Goal: Check status: Check status

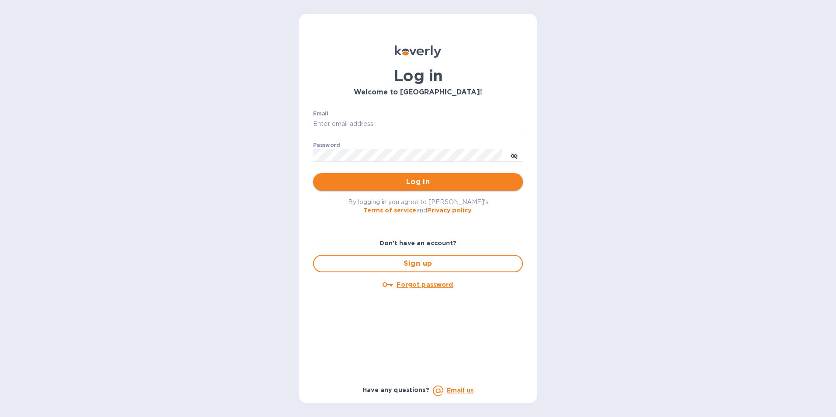
type input "ESEVERINO@VIANDERFOODS.COM"
click at [428, 183] on span "Log in" at bounding box center [418, 182] width 196 height 10
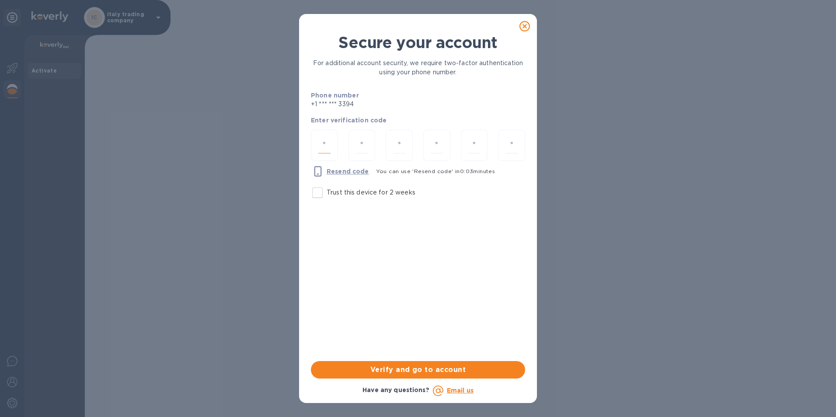
drag, startPoint x: 322, startPoint y: 144, endPoint x: 311, endPoint y: 138, distance: 12.9
click at [322, 144] on input "number" at bounding box center [324, 145] width 12 height 16
type input "4"
type input "8"
type input "3"
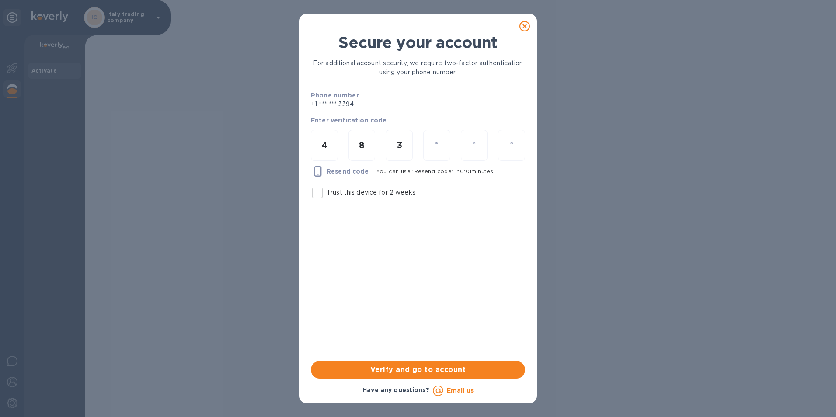
type input "2"
type input "9"
type input "0"
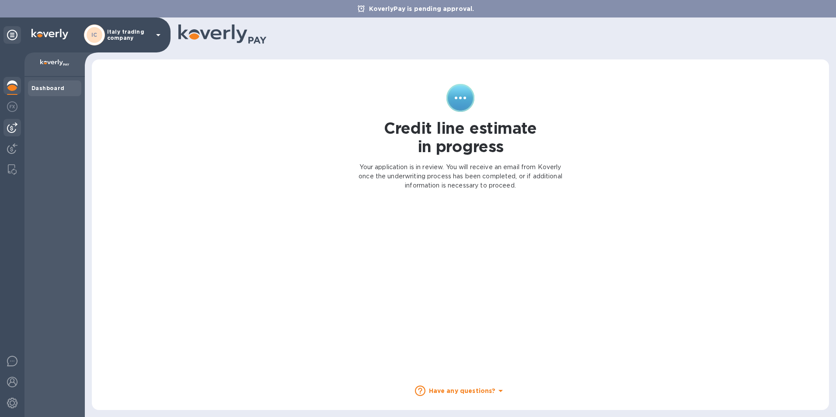
click at [9, 132] on img at bounding box center [12, 127] width 10 height 10
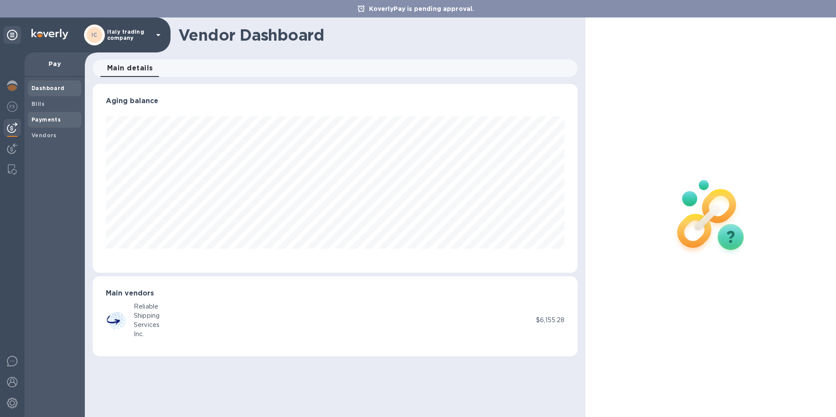
scroll to position [189, 485]
click at [156, 36] on icon at bounding box center [158, 35] width 10 height 10
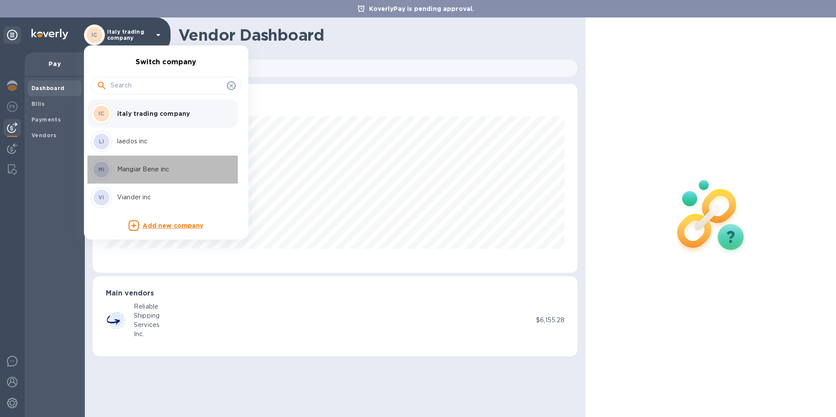
click at [125, 171] on p "Mangiar Bene inc" at bounding box center [172, 169] width 110 height 9
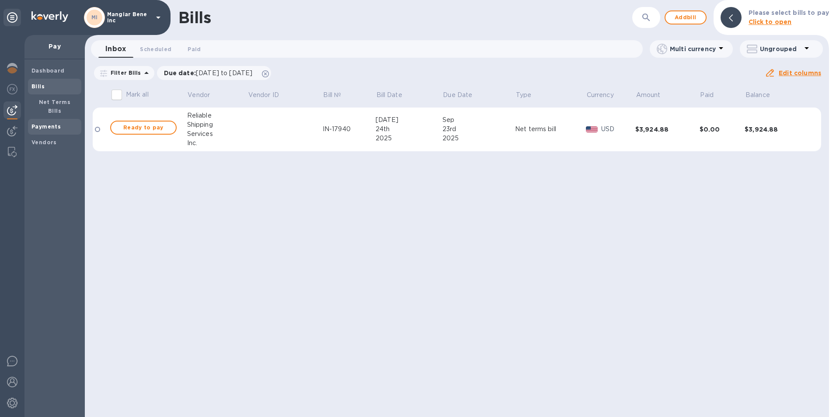
click at [44, 123] on b "Payments" at bounding box center [45, 126] width 29 height 7
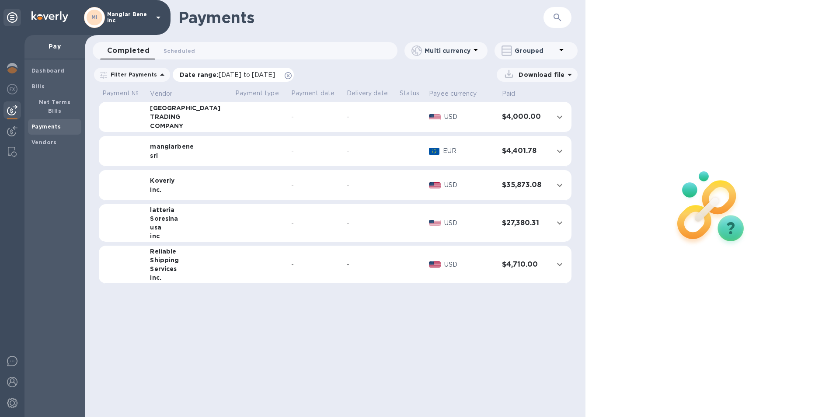
click at [292, 75] on icon at bounding box center [288, 75] width 7 height 7
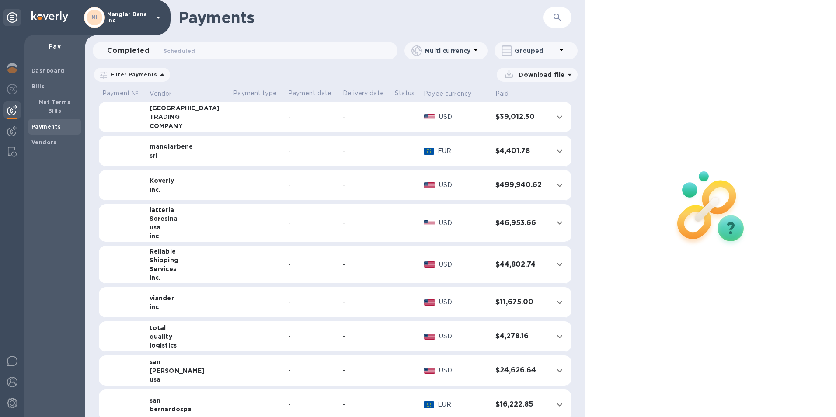
click at [156, 17] on icon at bounding box center [158, 17] width 10 height 10
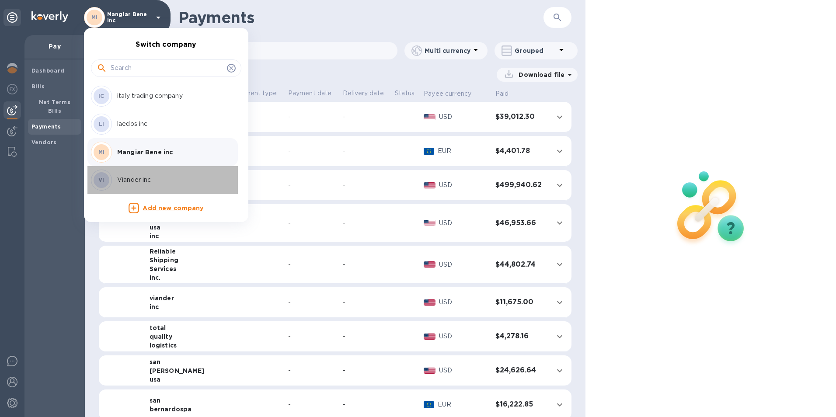
click at [139, 181] on p "Viander inc" at bounding box center [172, 179] width 110 height 9
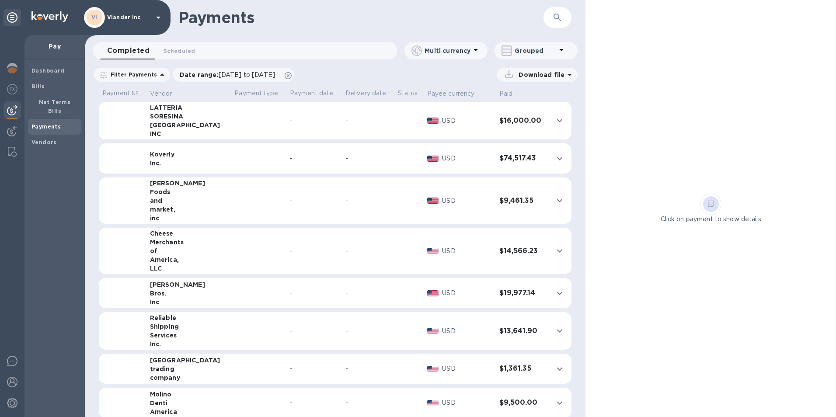
scroll to position [9, 0]
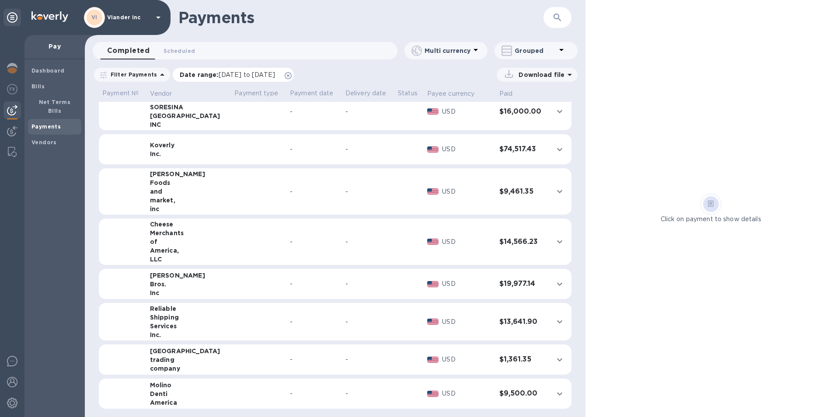
click at [292, 77] on icon at bounding box center [288, 75] width 7 height 7
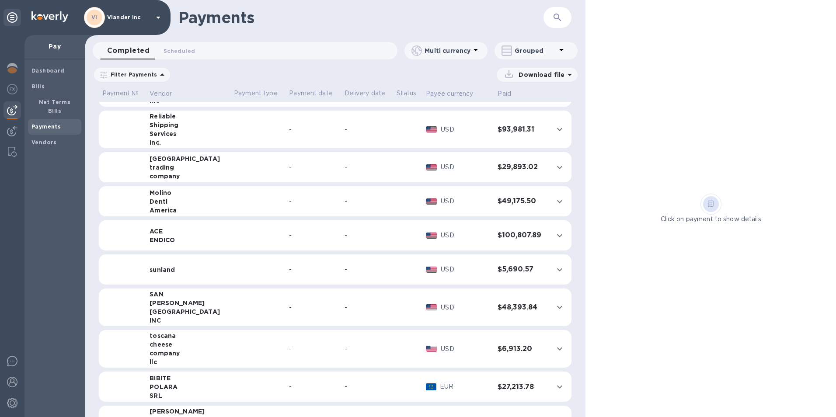
scroll to position [158, 0]
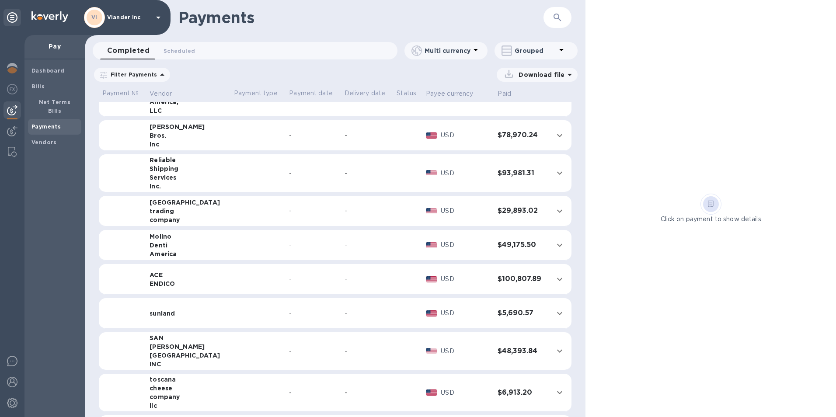
click at [285, 207] on td "-" at bounding box center [312, 211] width 55 height 31
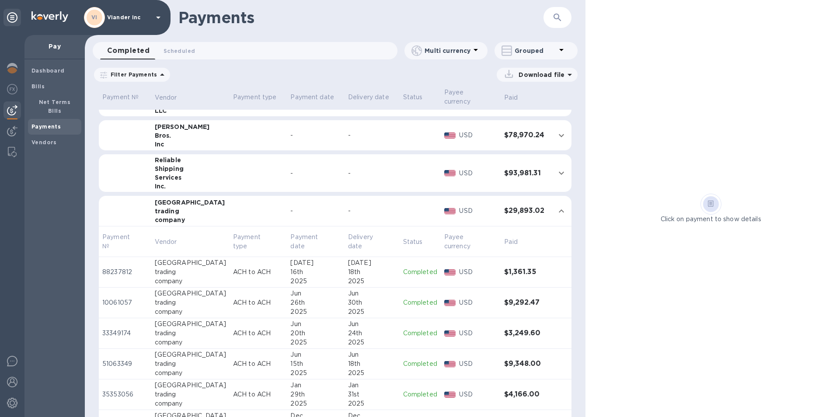
click at [380, 336] on div "24th" at bounding box center [372, 333] width 48 height 9
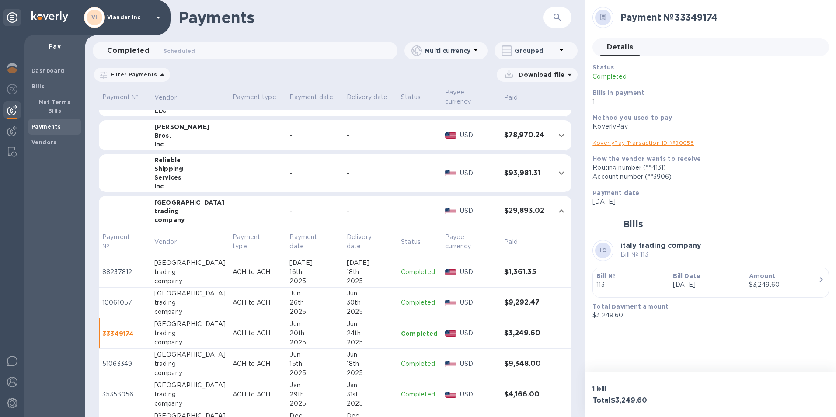
click at [374, 366] on div "18th" at bounding box center [370, 363] width 47 height 9
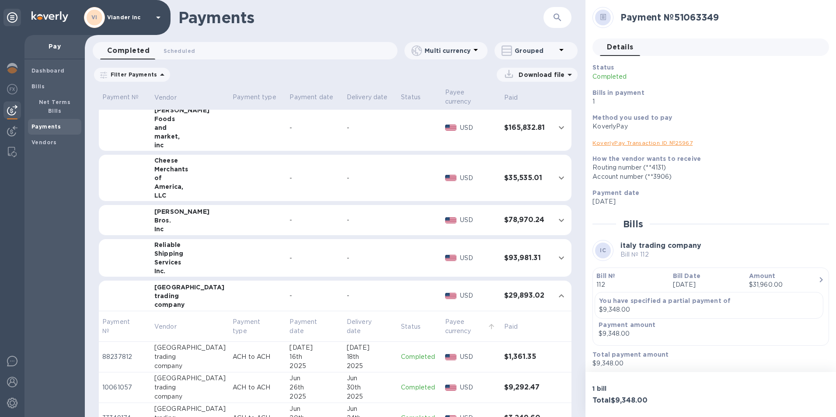
scroll to position [78, 0]
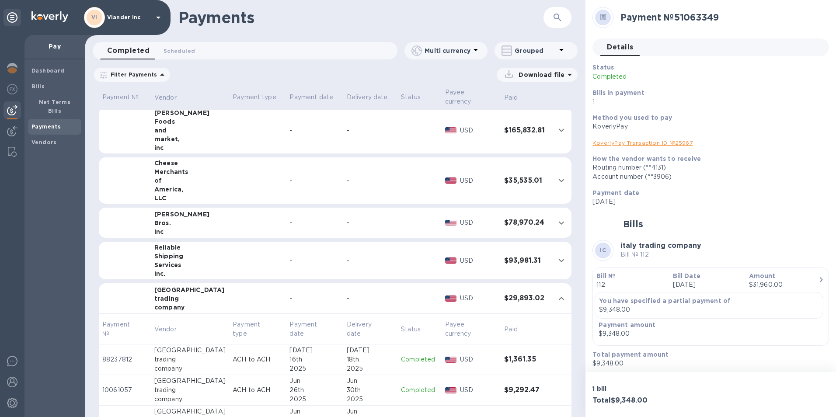
click at [155, 17] on icon at bounding box center [158, 17] width 10 height 10
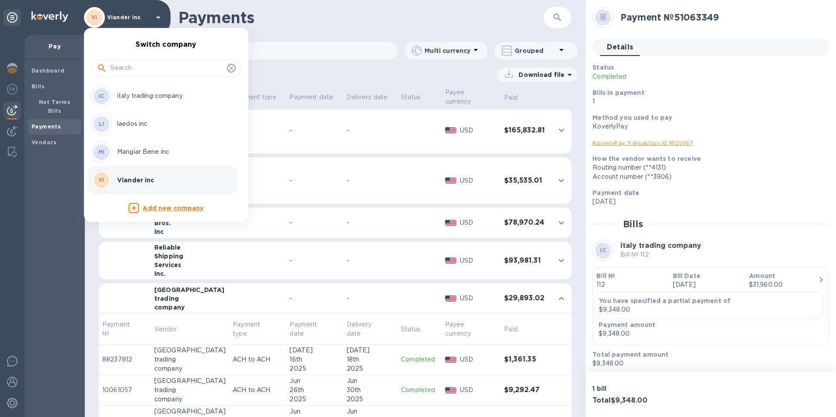
click at [143, 151] on p "Mangiar Bene inc" at bounding box center [172, 151] width 110 height 9
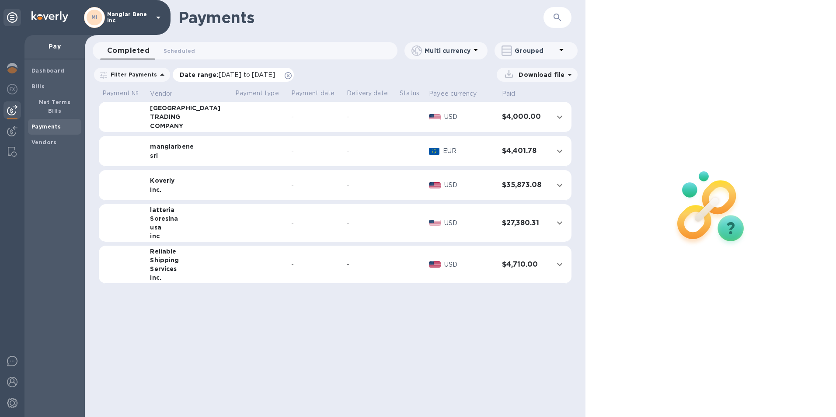
click at [292, 76] on icon at bounding box center [288, 75] width 7 height 7
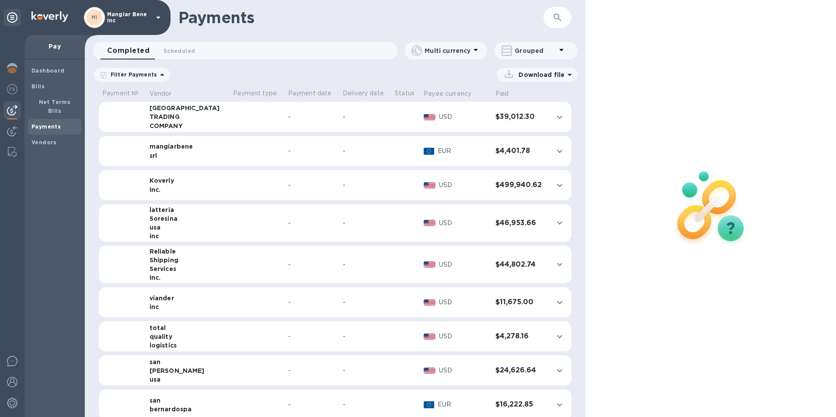
click at [288, 116] on div "-" at bounding box center [312, 116] width 48 height 9
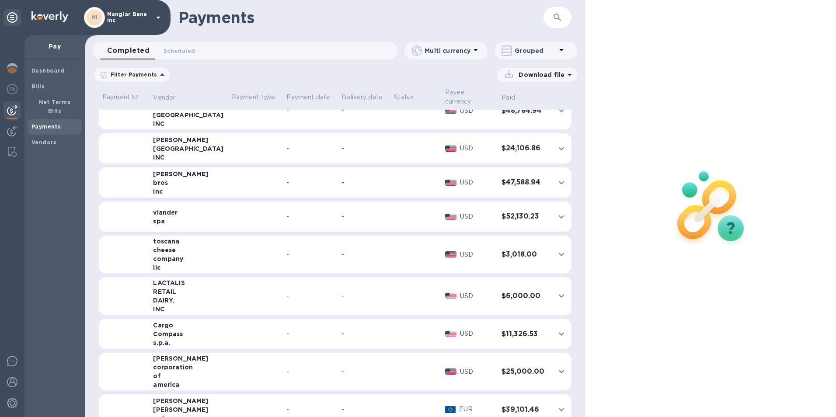
scroll to position [584, 0]
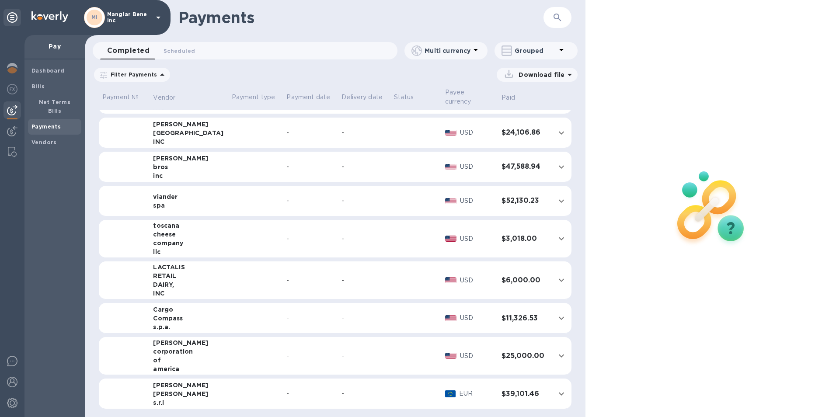
click at [156, 15] on icon at bounding box center [158, 17] width 10 height 10
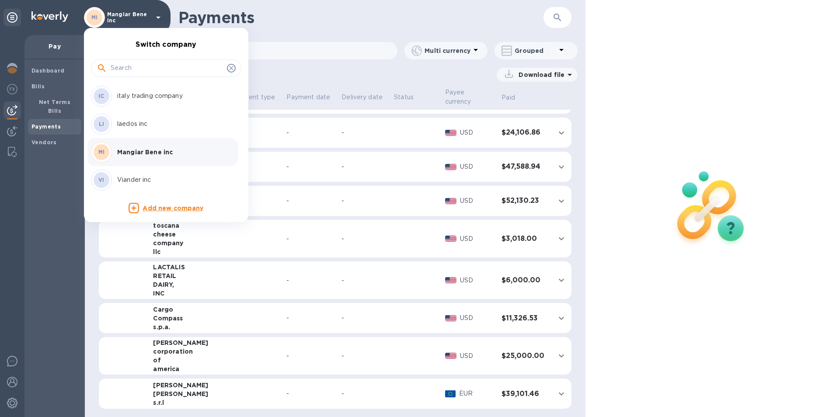
click at [141, 181] on p "Viander inc" at bounding box center [172, 179] width 110 height 9
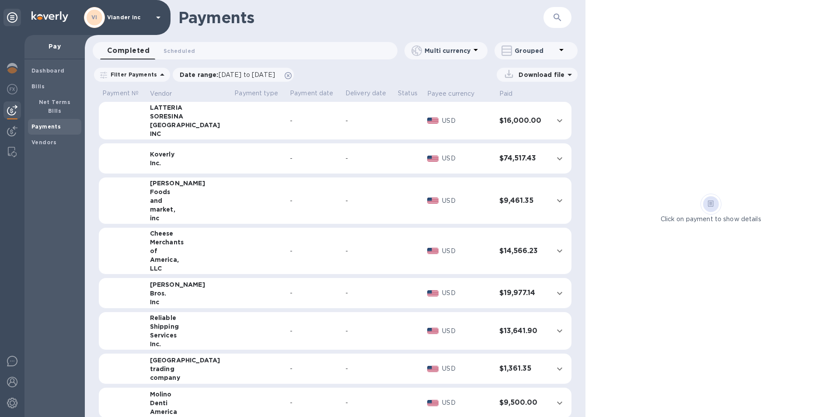
scroll to position [9, 0]
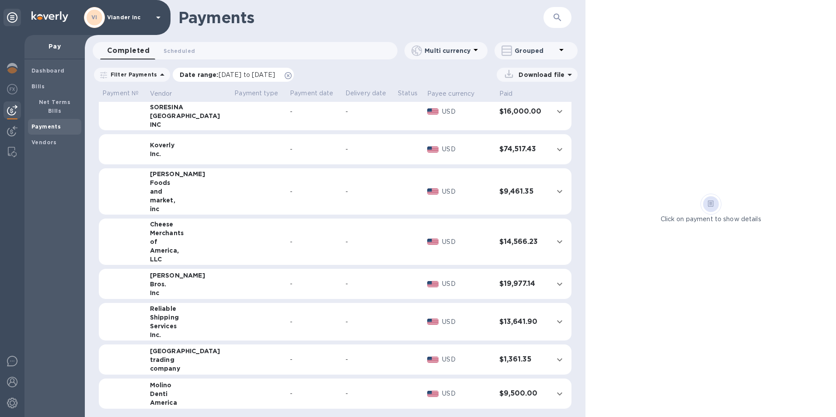
click at [292, 78] on icon at bounding box center [288, 75] width 7 height 7
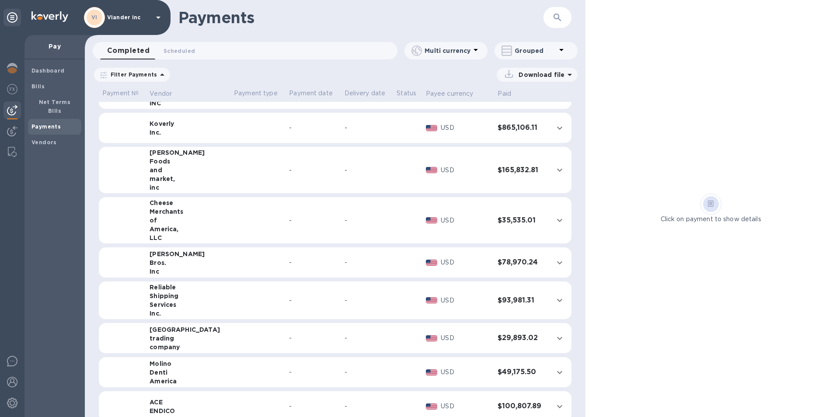
scroll to position [44, 0]
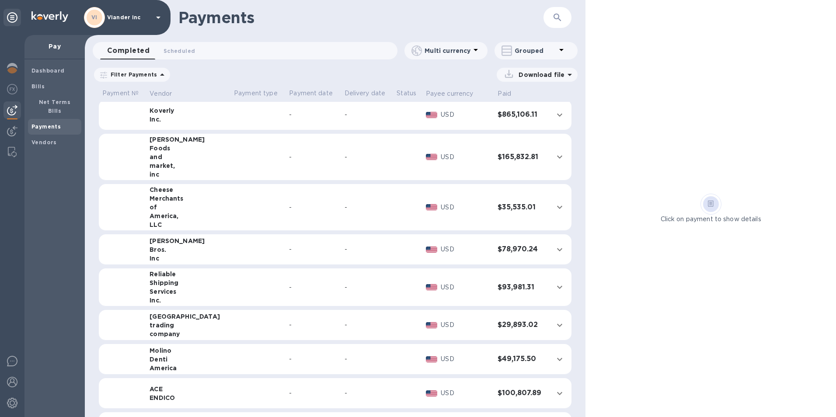
click at [393, 335] on td at bounding box center [407, 325] width 29 height 31
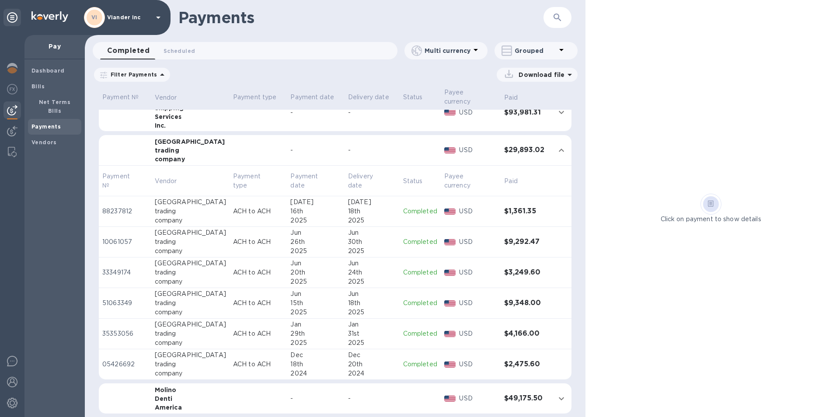
scroll to position [270, 0]
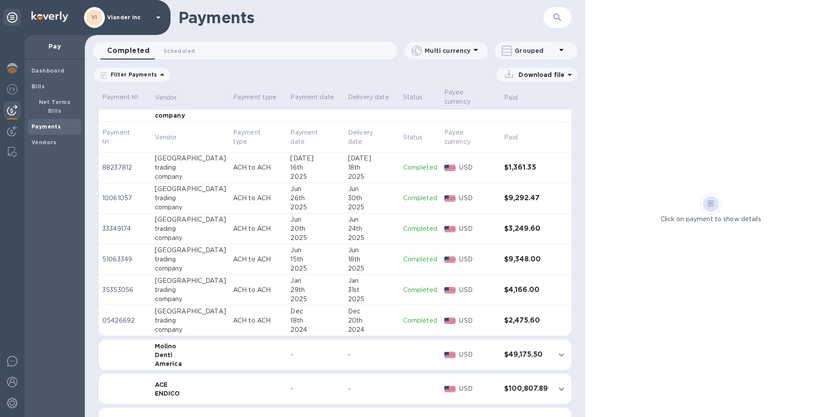
click at [365, 252] on div "Jun" at bounding box center [372, 250] width 48 height 9
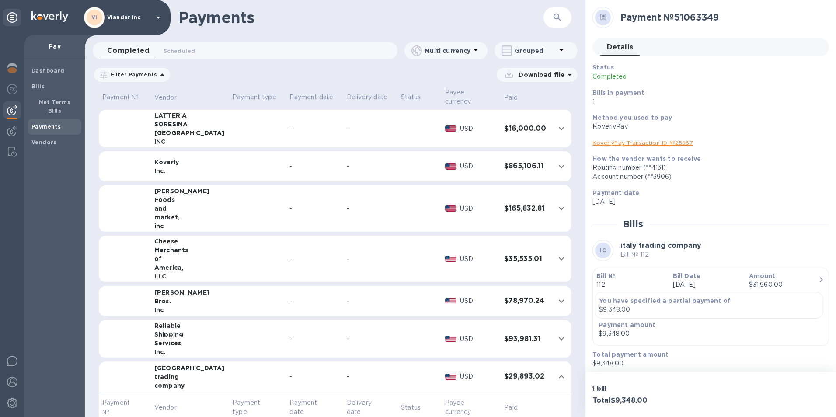
click at [325, 337] on div "-" at bounding box center [314, 338] width 50 height 9
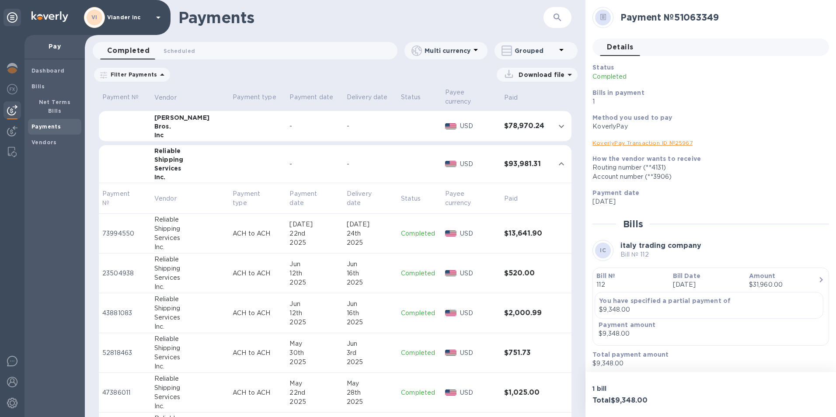
scroll to position [219, 0]
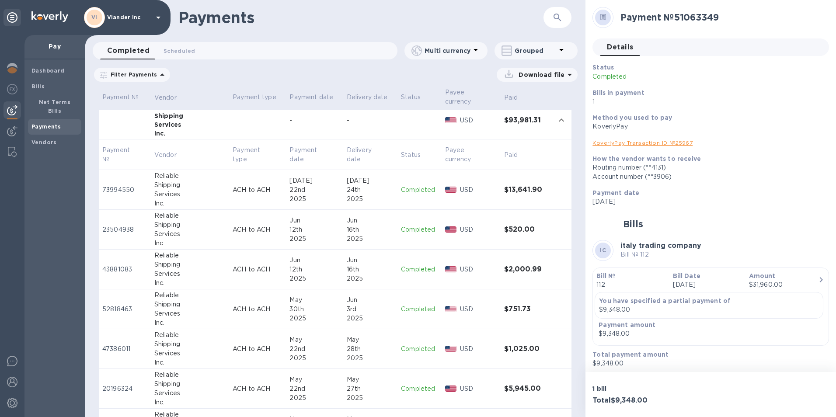
click at [381, 263] on div "Jun" at bounding box center [370, 260] width 47 height 9
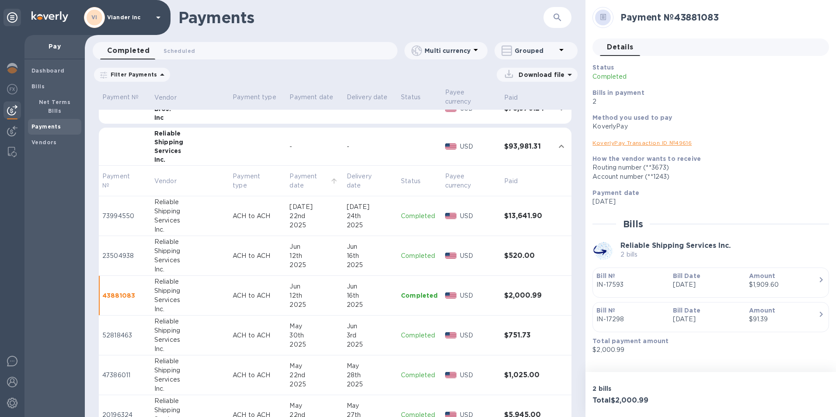
scroll to position [262, 0]
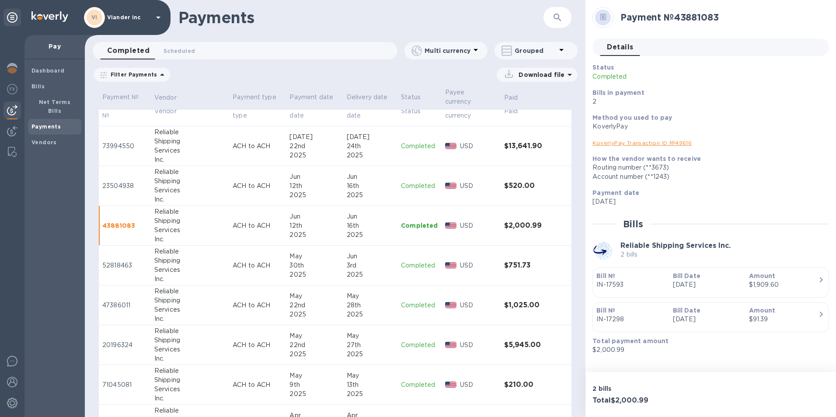
click at [157, 18] on icon at bounding box center [158, 17] width 10 height 10
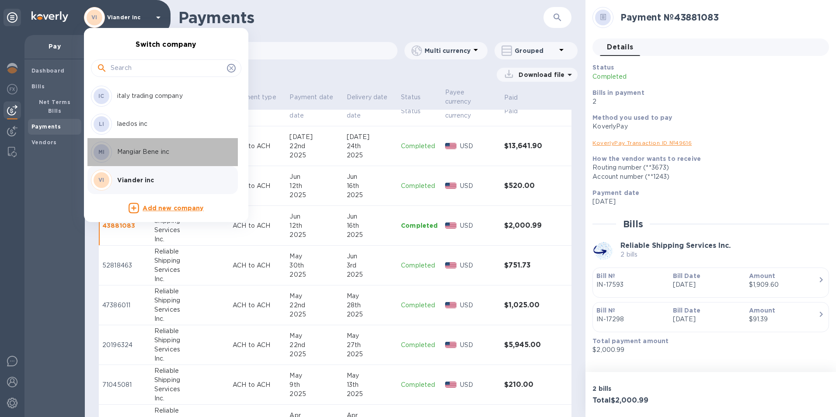
click at [144, 151] on p "Mangiar Bene inc" at bounding box center [172, 151] width 110 height 9
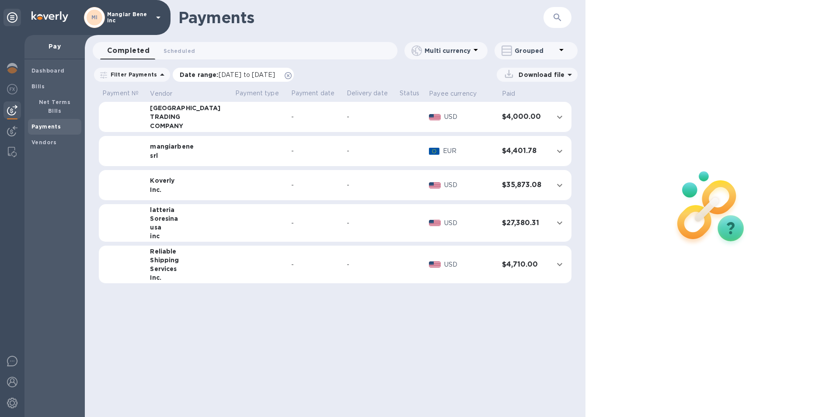
click at [292, 75] on icon at bounding box center [288, 75] width 7 height 7
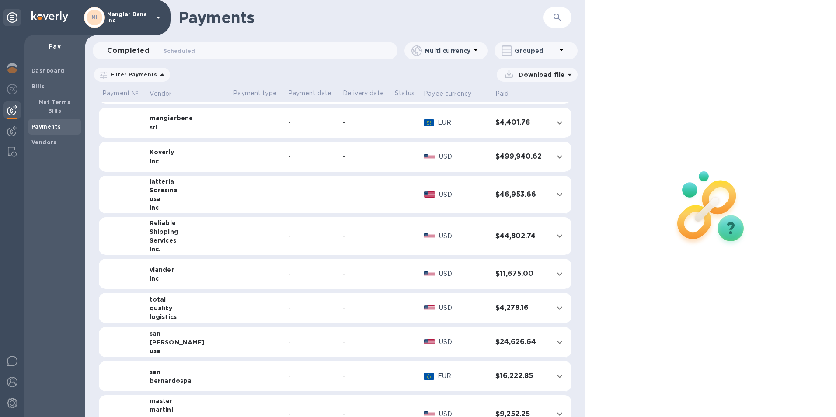
scroll to position [44, 0]
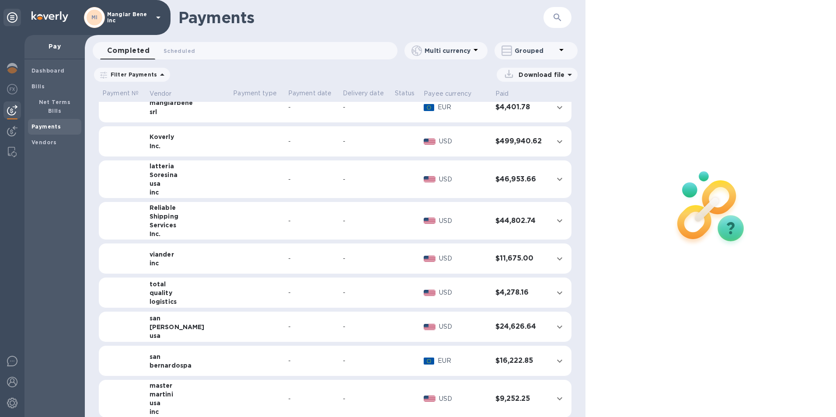
click at [343, 224] on div "-" at bounding box center [365, 220] width 45 height 9
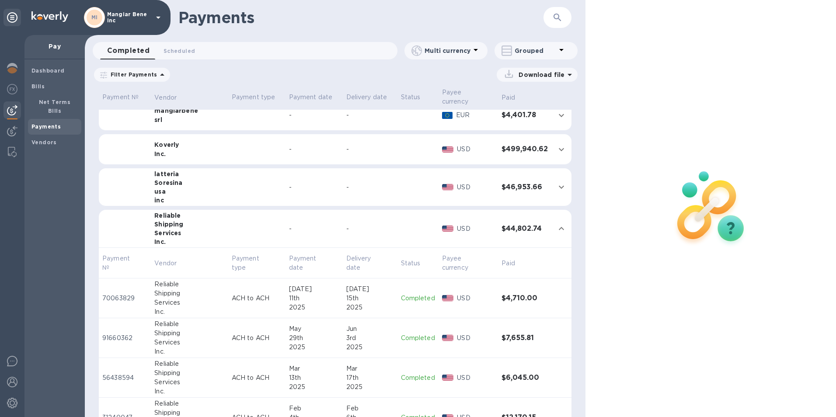
click at [370, 294] on div "15th" at bounding box center [370, 298] width 48 height 9
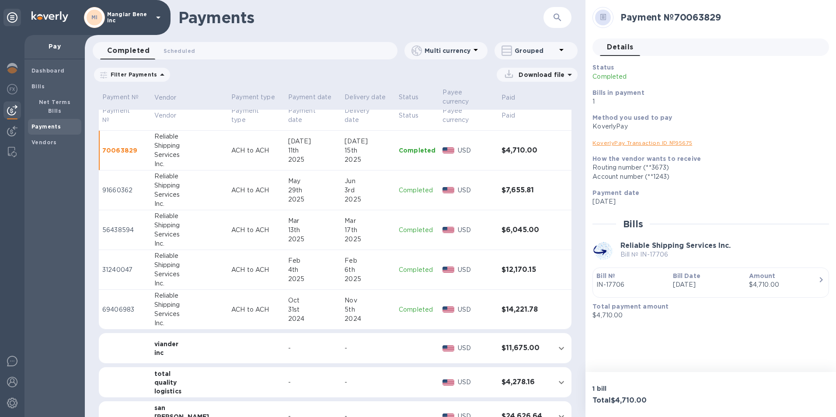
scroll to position [219, 0]
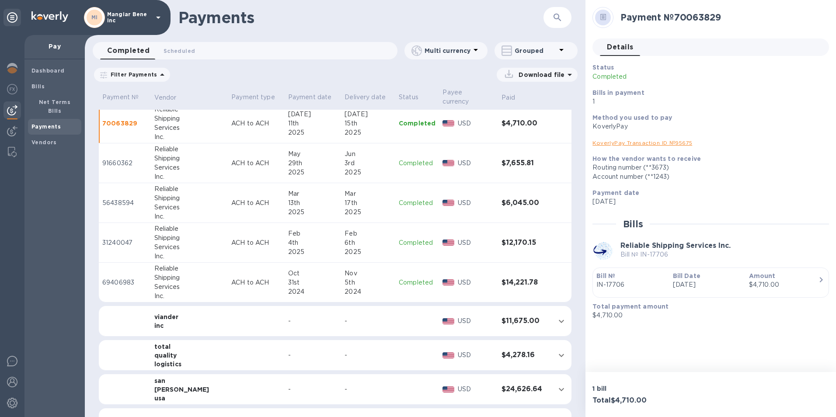
click at [344, 316] on div "-" at bounding box center [367, 320] width 47 height 9
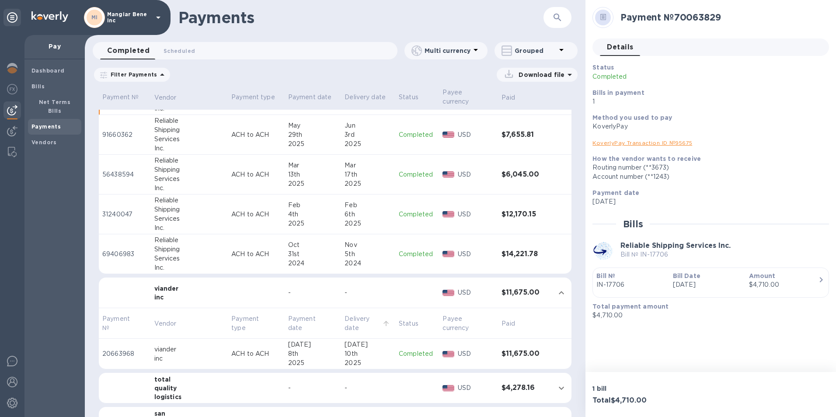
scroll to position [262, 0]
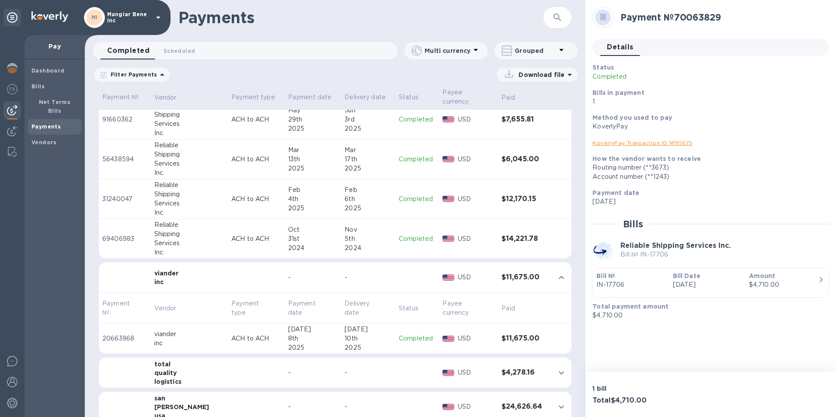
click at [353, 273] on div "-" at bounding box center [367, 277] width 47 height 9
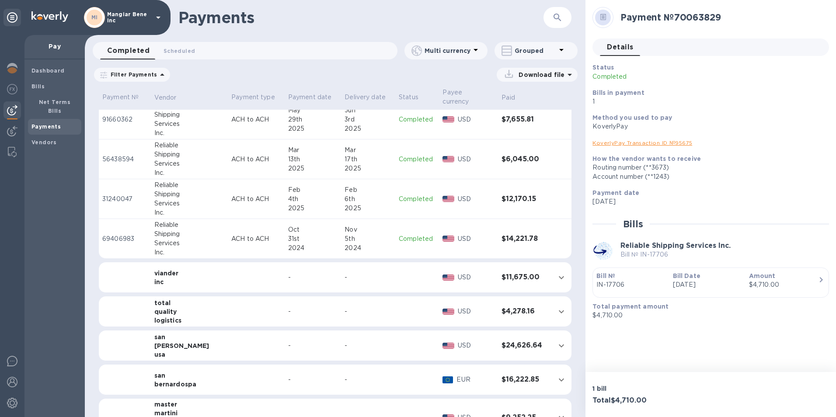
click at [353, 273] on div "-" at bounding box center [367, 277] width 47 height 9
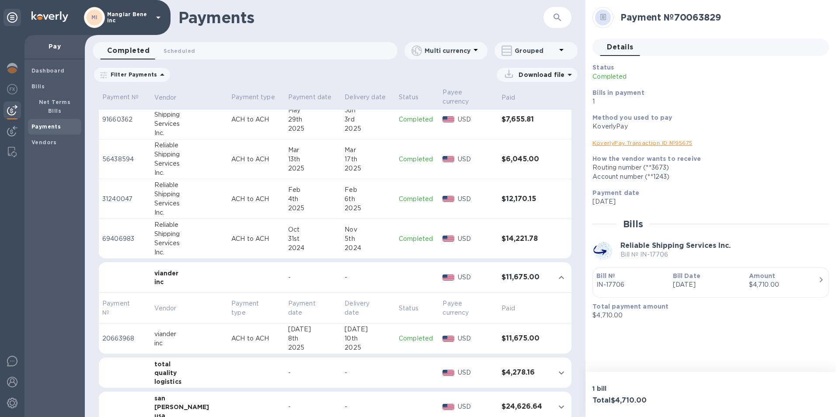
click at [362, 334] on div "10th" at bounding box center [367, 338] width 47 height 9
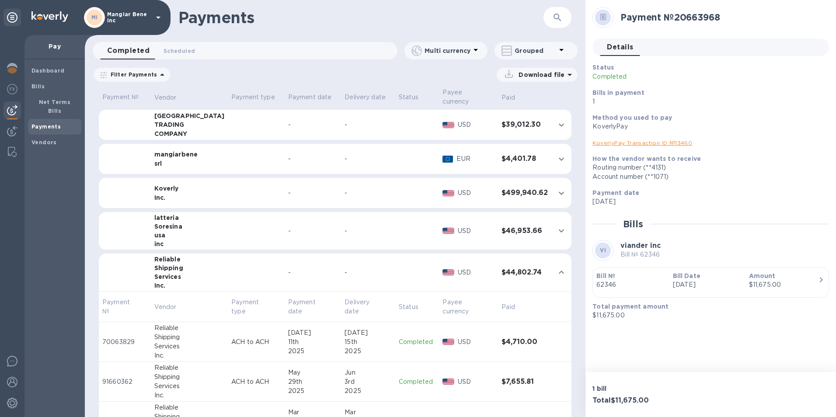
click at [348, 122] on td "-" at bounding box center [368, 125] width 54 height 31
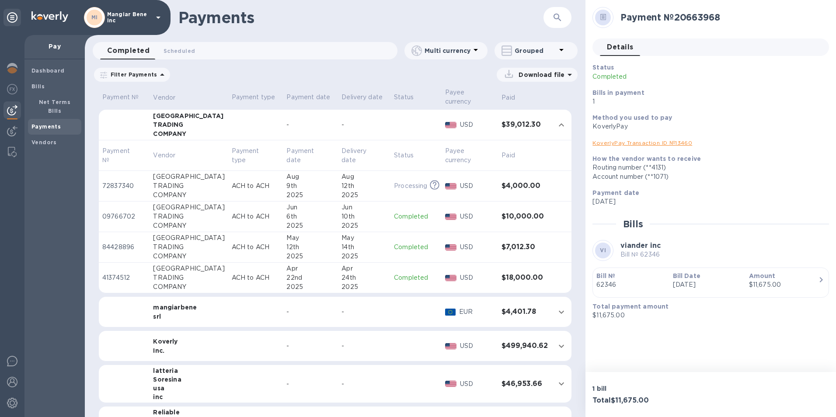
click at [480, 219] on p "USD" at bounding box center [477, 216] width 35 height 9
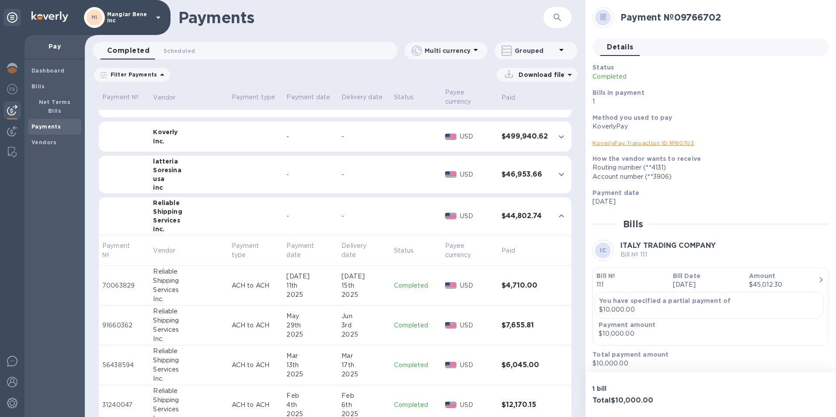
scroll to position [262, 0]
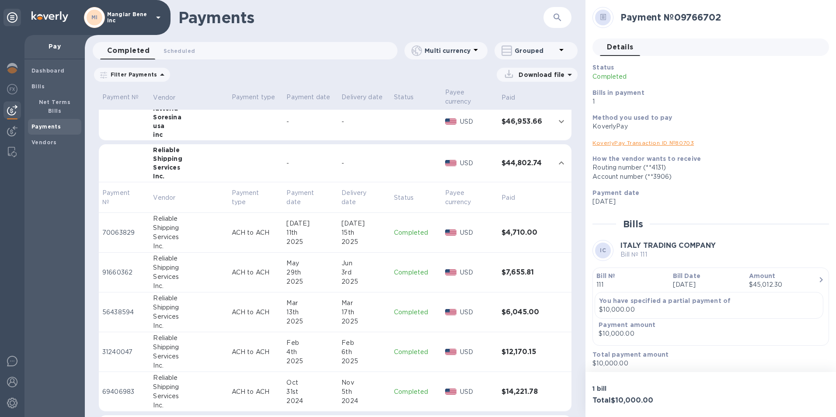
click at [375, 278] on div "2025" at bounding box center [363, 281] width 45 height 9
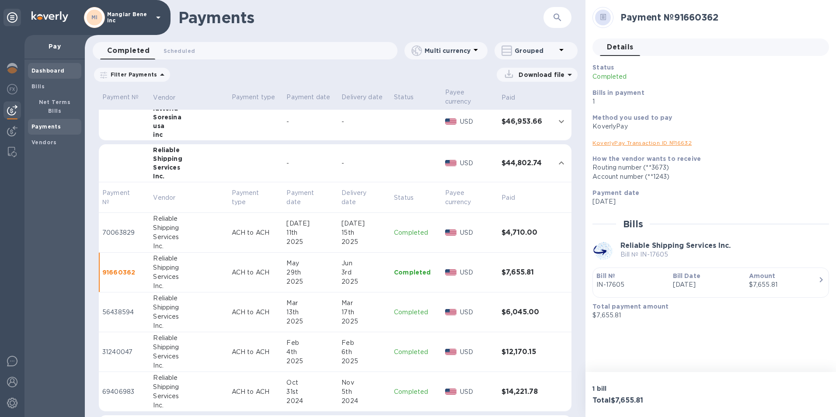
click at [48, 71] on b "Dashboard" at bounding box center [47, 70] width 33 height 7
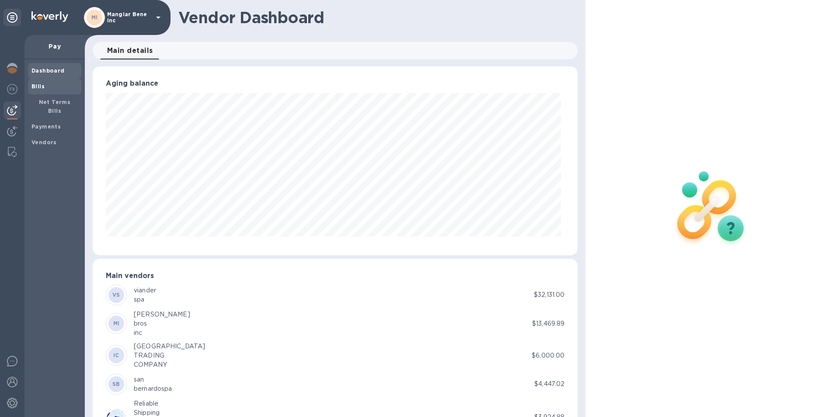
scroll to position [189, 482]
click at [12, 65] on img at bounding box center [12, 68] width 10 height 10
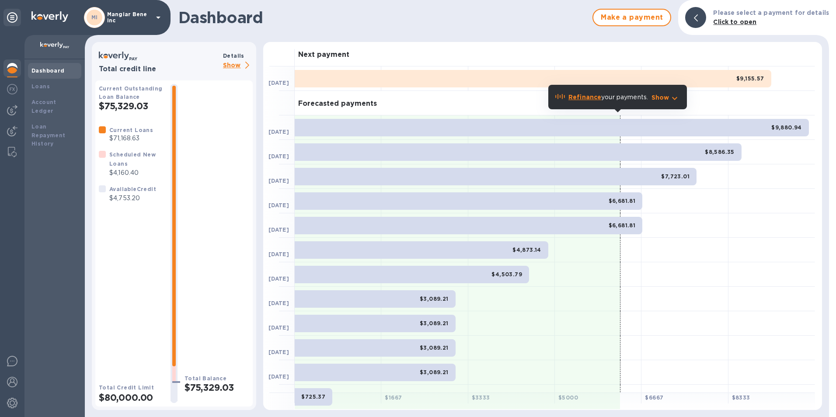
click at [234, 66] on p "Show" at bounding box center [238, 65] width 30 height 11
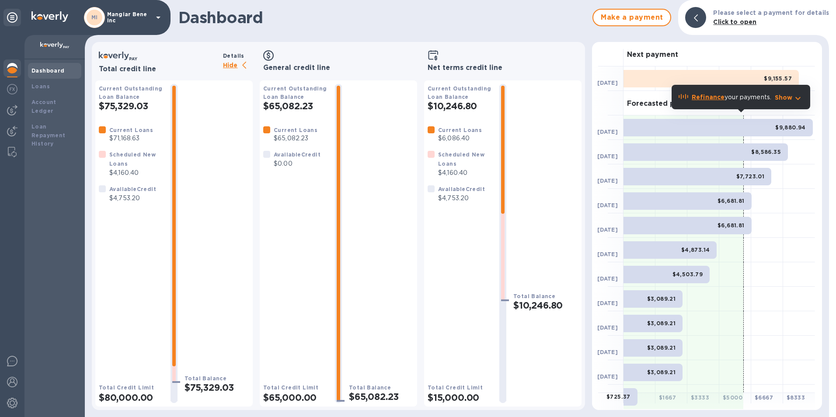
click at [156, 17] on icon at bounding box center [158, 17] width 10 height 10
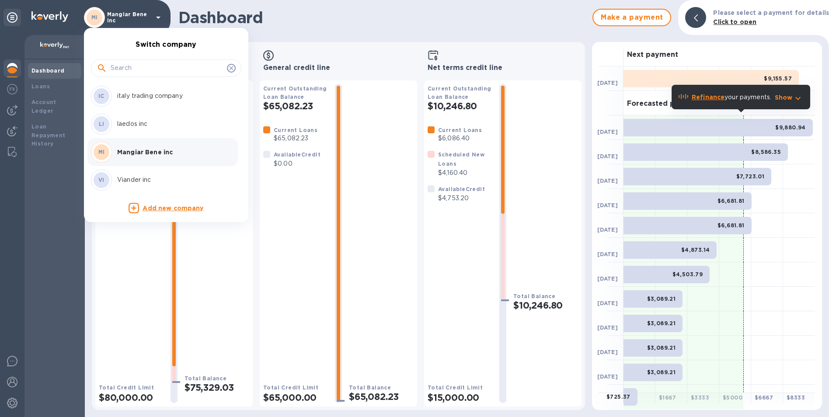
click at [130, 178] on p "Viander inc" at bounding box center [172, 179] width 110 height 9
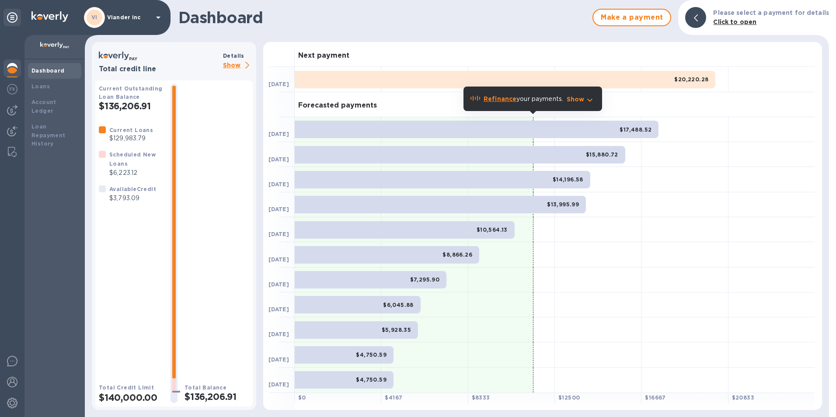
click at [229, 66] on p "Show" at bounding box center [238, 65] width 30 height 11
